Goal: Check status: Check status

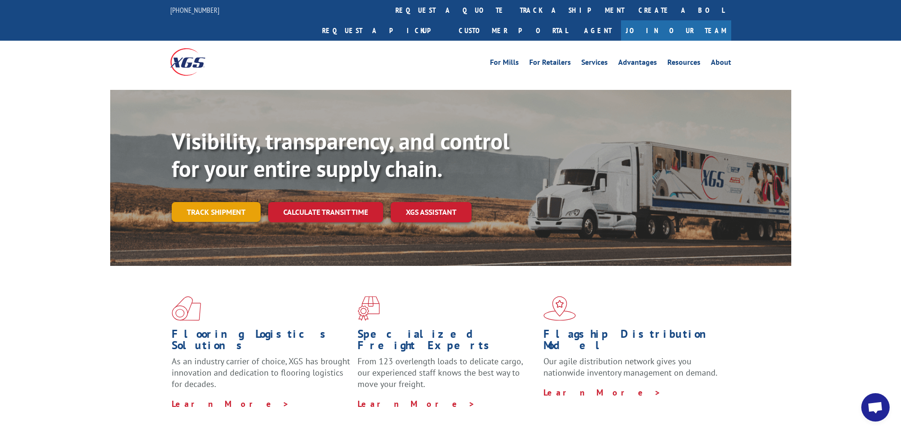
click at [215, 202] on link "Track shipment" at bounding box center [216, 212] width 89 height 20
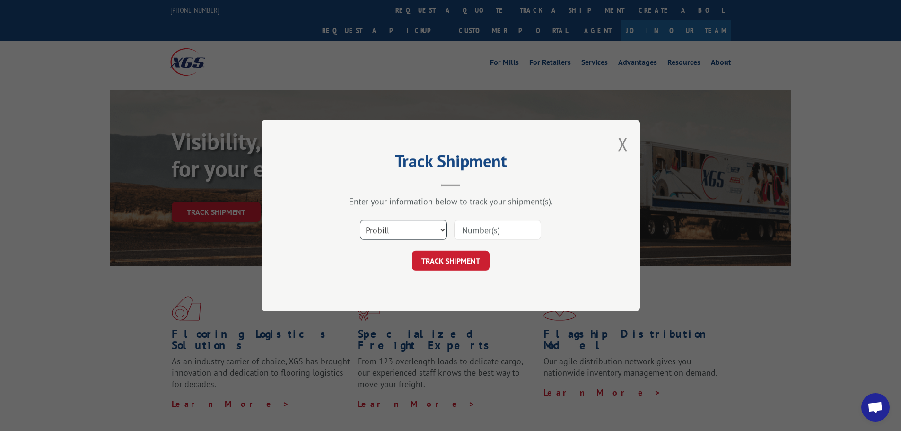
drag, startPoint x: 415, startPoint y: 227, endPoint x: 411, endPoint y: 238, distance: 12.7
click at [415, 227] on select "Select category... Probill BOL PO" at bounding box center [403, 230] width 87 height 20
select select "bol"
click at [360, 220] on select "Select category... Probill BOL PO" at bounding box center [403, 230] width 87 height 20
click at [485, 245] on div "Select category... Probill BOL PO" at bounding box center [451, 229] width 284 height 31
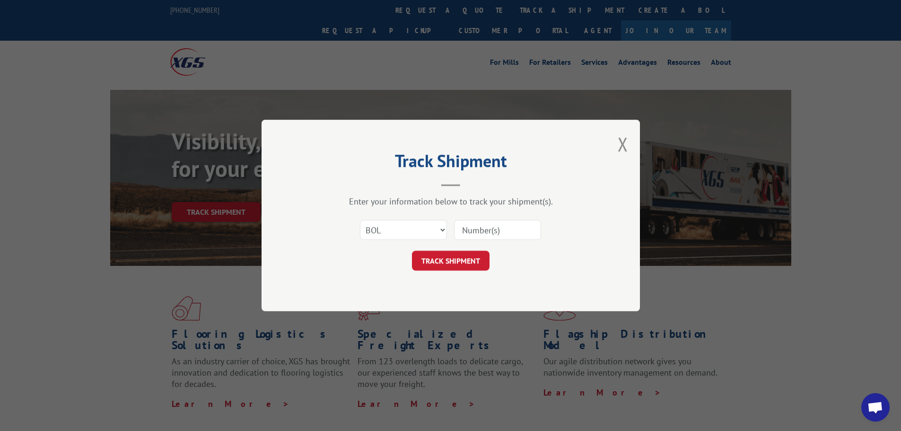
click at [492, 237] on input at bounding box center [497, 230] width 87 height 20
paste input "6100046600"
type input "6100046600"
click at [460, 257] on button "TRACK SHIPMENT" at bounding box center [451, 261] width 78 height 20
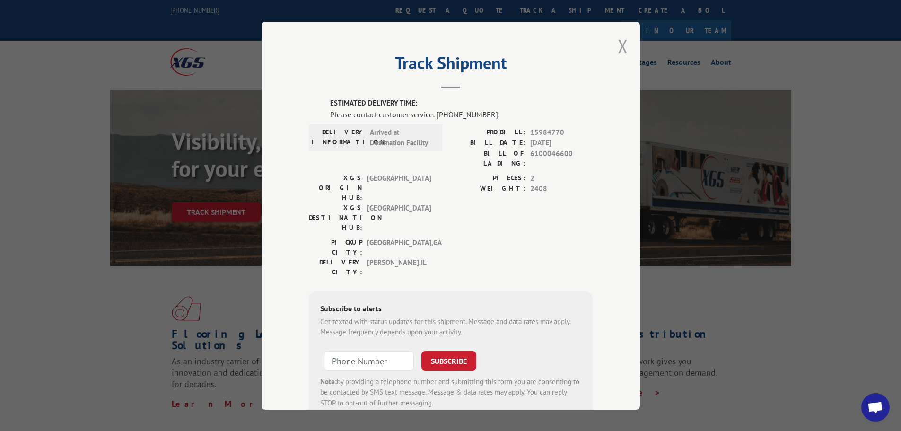
click at [622, 48] on button "Close modal" at bounding box center [623, 46] width 10 height 25
